Goal: Check status: Check status

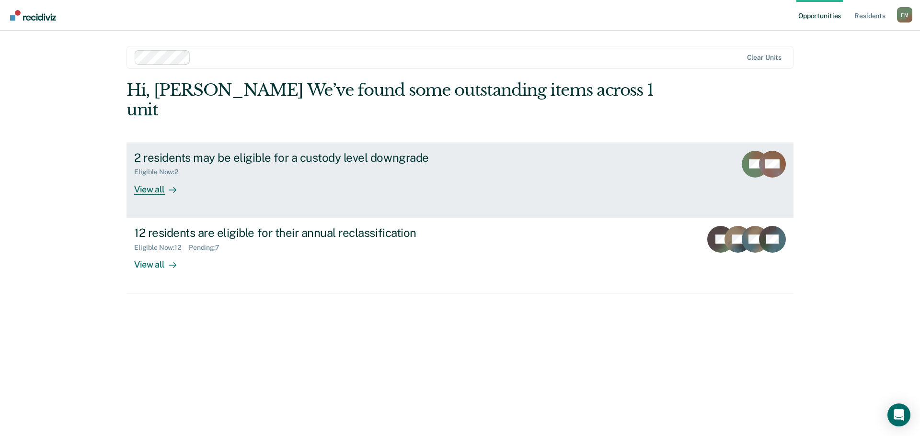
click at [230, 164] on div "Eligible Now : 2" at bounding box center [302, 170] width 336 height 12
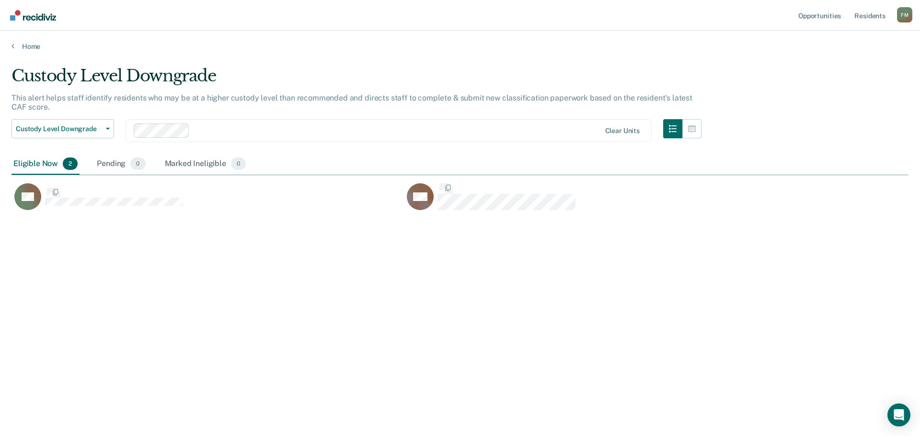
scroll to position [291, 890]
